Goal: Find specific page/section: Find specific page/section

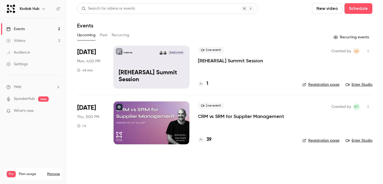
click at [31, 52] on link "Audience" at bounding box center [33, 53] width 67 height 12
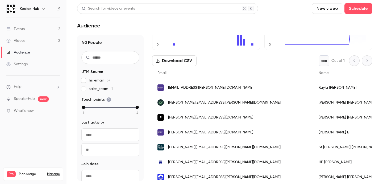
scroll to position [34, 0]
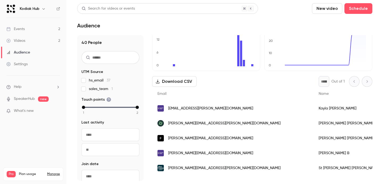
click at [362, 82] on div "* Out of 1" at bounding box center [346, 81] width 54 height 11
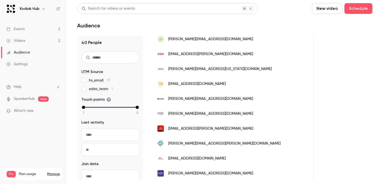
scroll to position [0, 407]
